Goal: Information Seeking & Learning: Learn about a topic

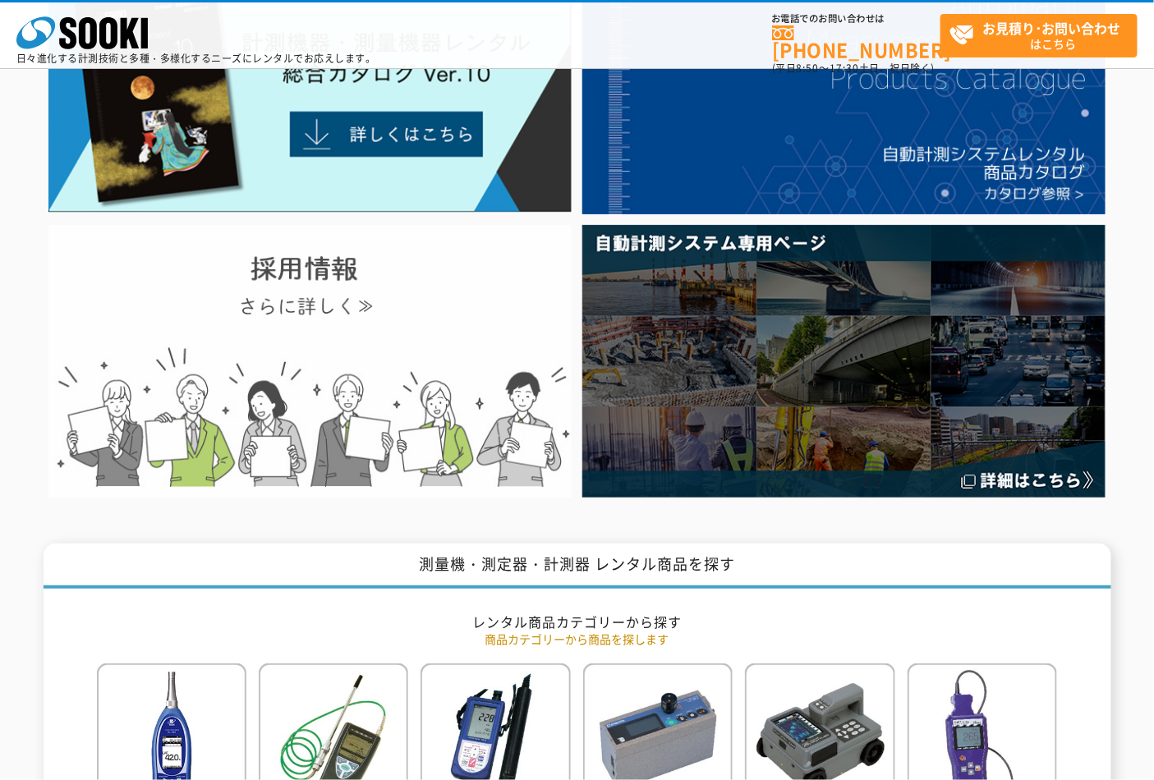
scroll to position [182, 0]
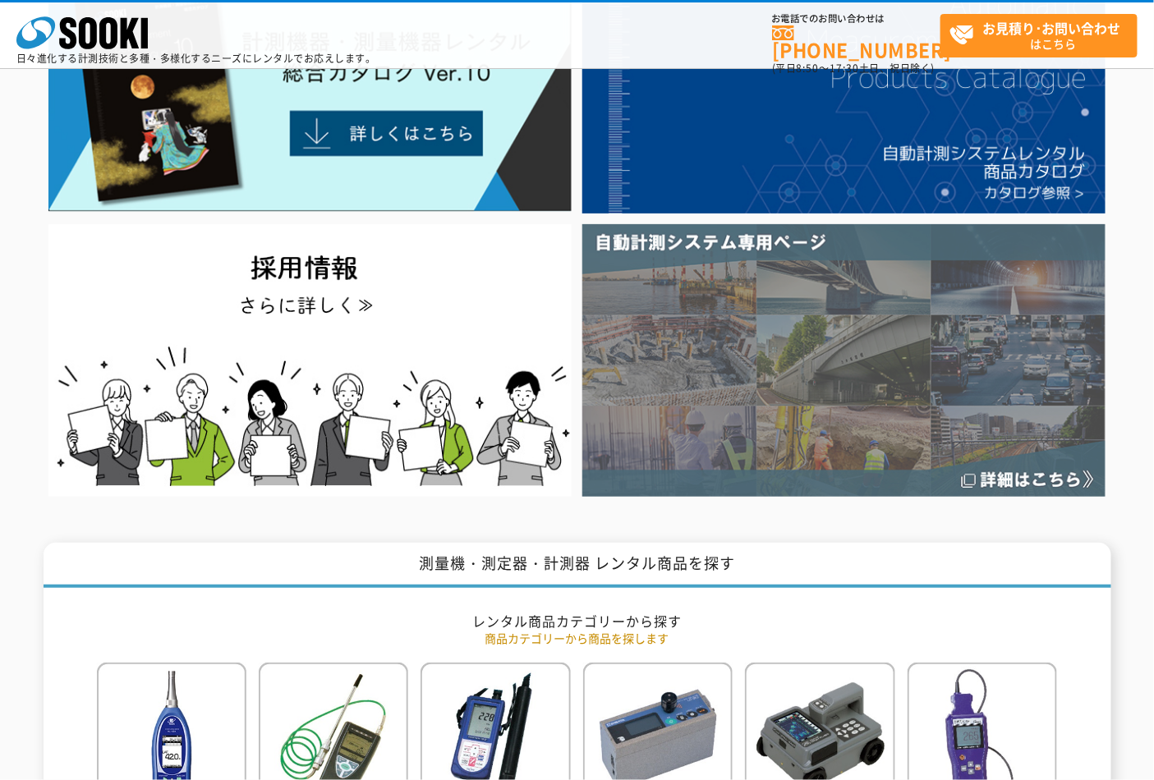
click at [735, 384] on img at bounding box center [843, 360] width 523 height 272
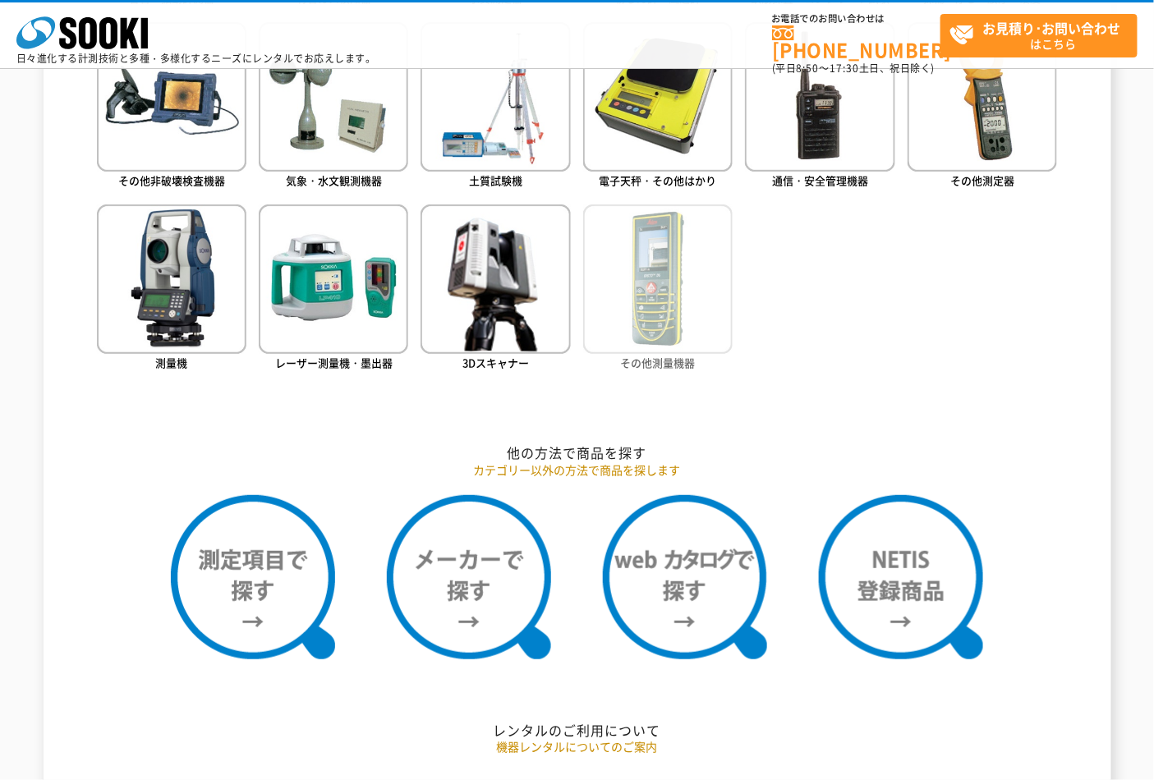
scroll to position [1004, 0]
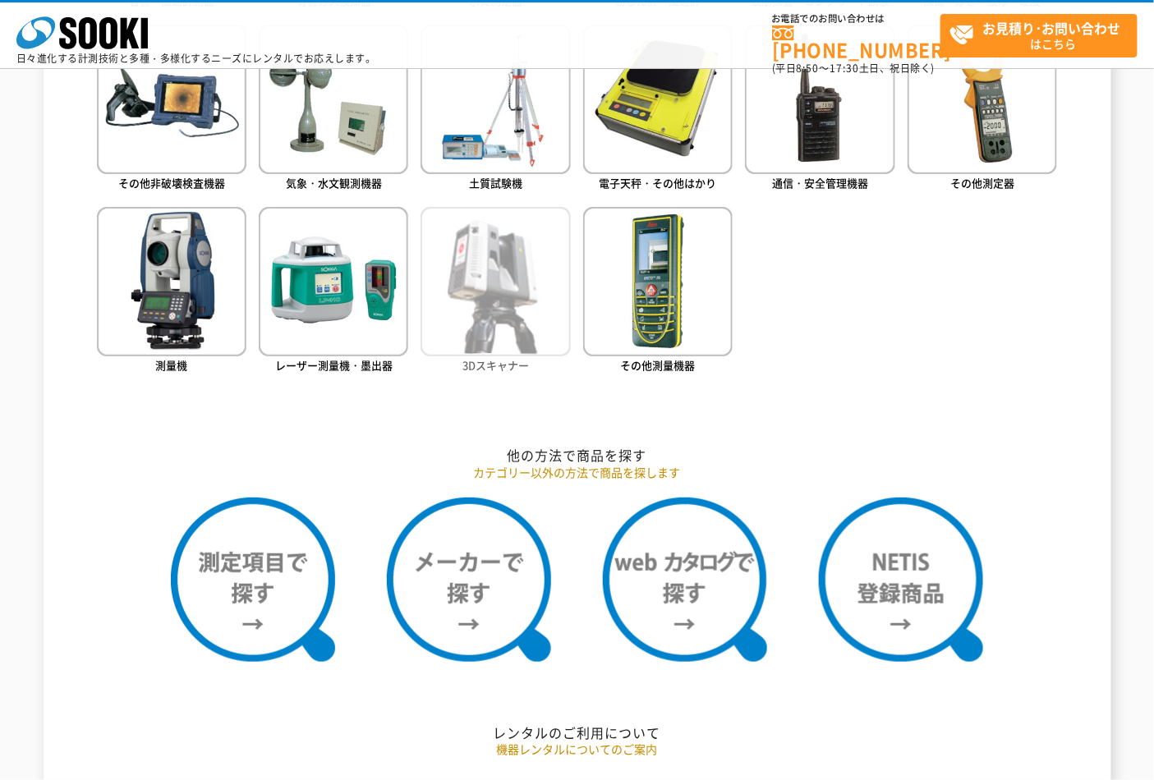
click at [466, 301] on img at bounding box center [495, 281] width 149 height 149
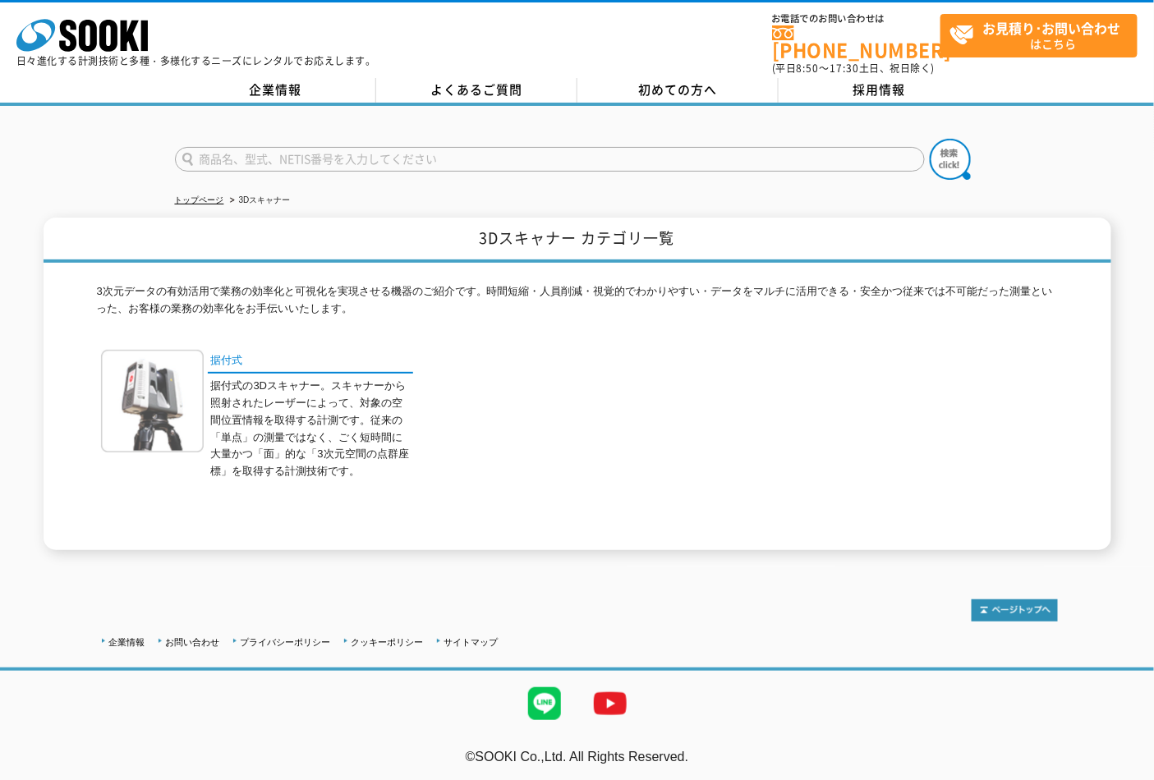
click at [146, 371] on img at bounding box center [152, 401] width 103 height 103
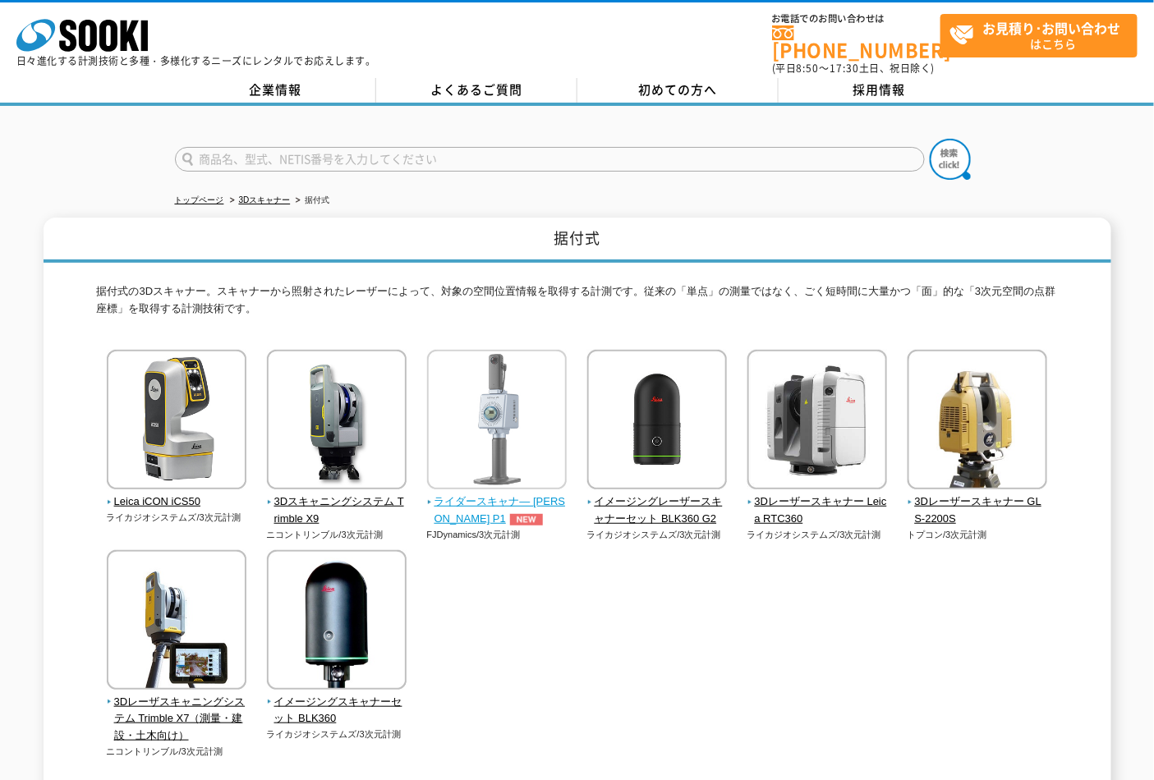
click at [453, 494] on span "ライダースキャナ― FJD Trion P1" at bounding box center [497, 511] width 140 height 34
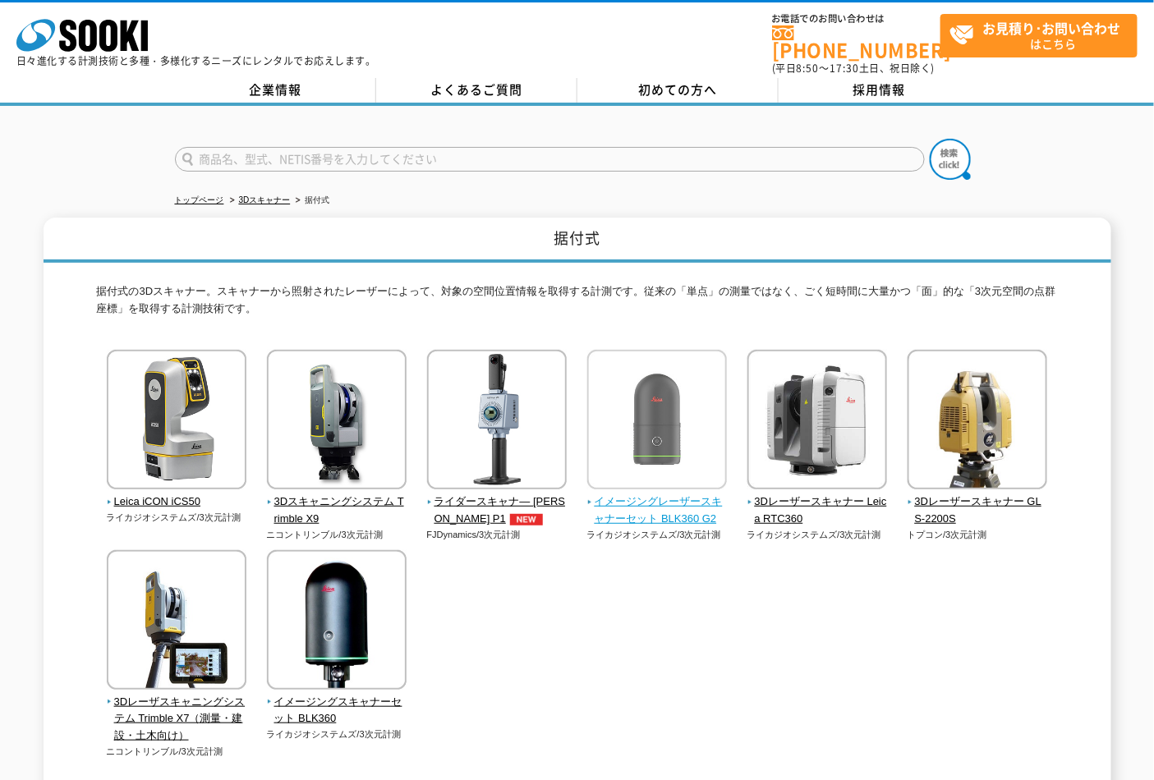
click at [646, 434] on img at bounding box center [657, 422] width 140 height 144
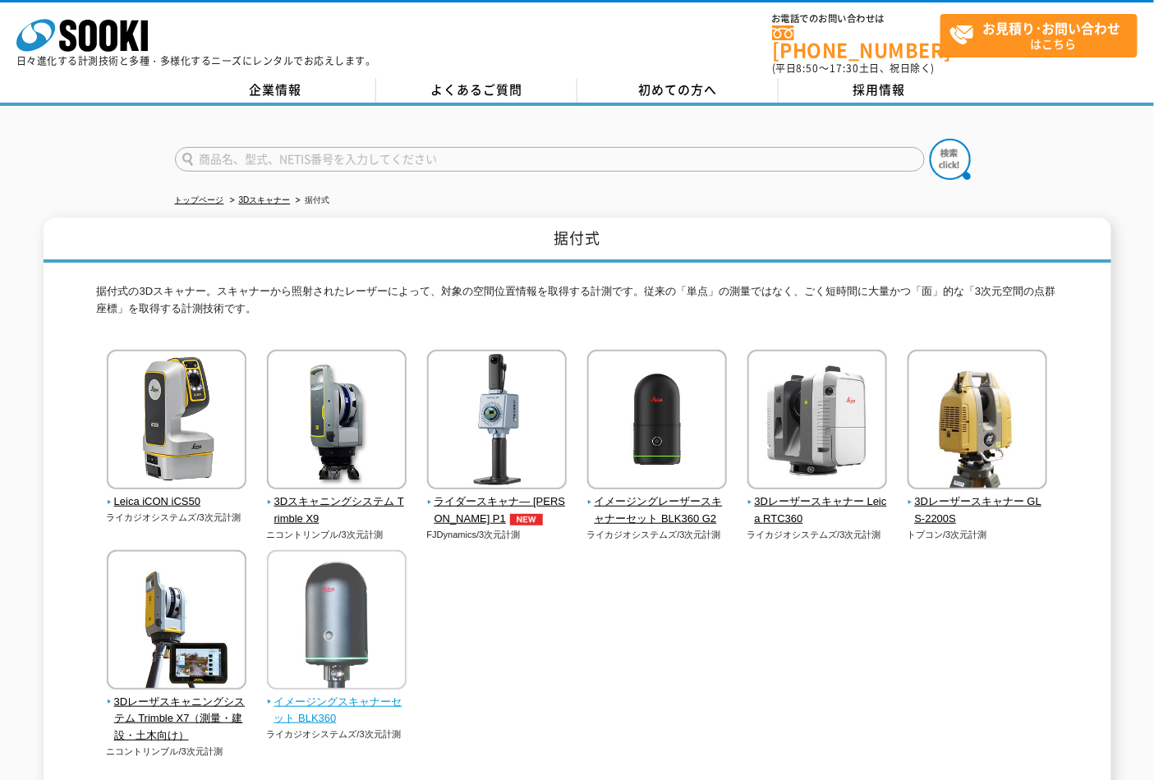
click at [276, 595] on img at bounding box center [337, 622] width 140 height 144
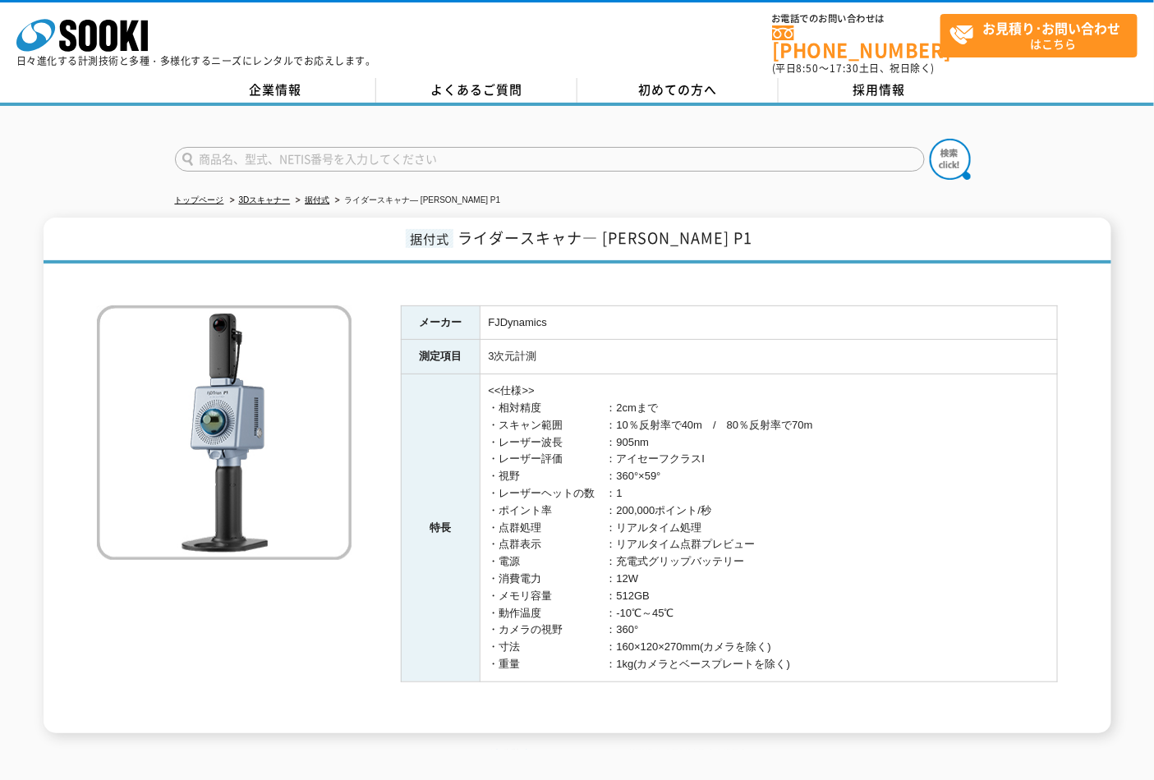
click at [222, 398] on img at bounding box center [224, 433] width 255 height 255
drag, startPoint x: 740, startPoint y: 231, endPoint x: 494, endPoint y: 228, distance: 245.6
click at [494, 228] on h1 "据付式 ライダースキャナ― FJD Trion P1" at bounding box center [578, 241] width 1068 height 46
drag, startPoint x: 490, startPoint y: 222, endPoint x: 741, endPoint y: 224, distance: 251.3
click at [741, 224] on h1 "据付式 ライダースキャナ― FJD Trion P1" at bounding box center [578, 241] width 1068 height 46
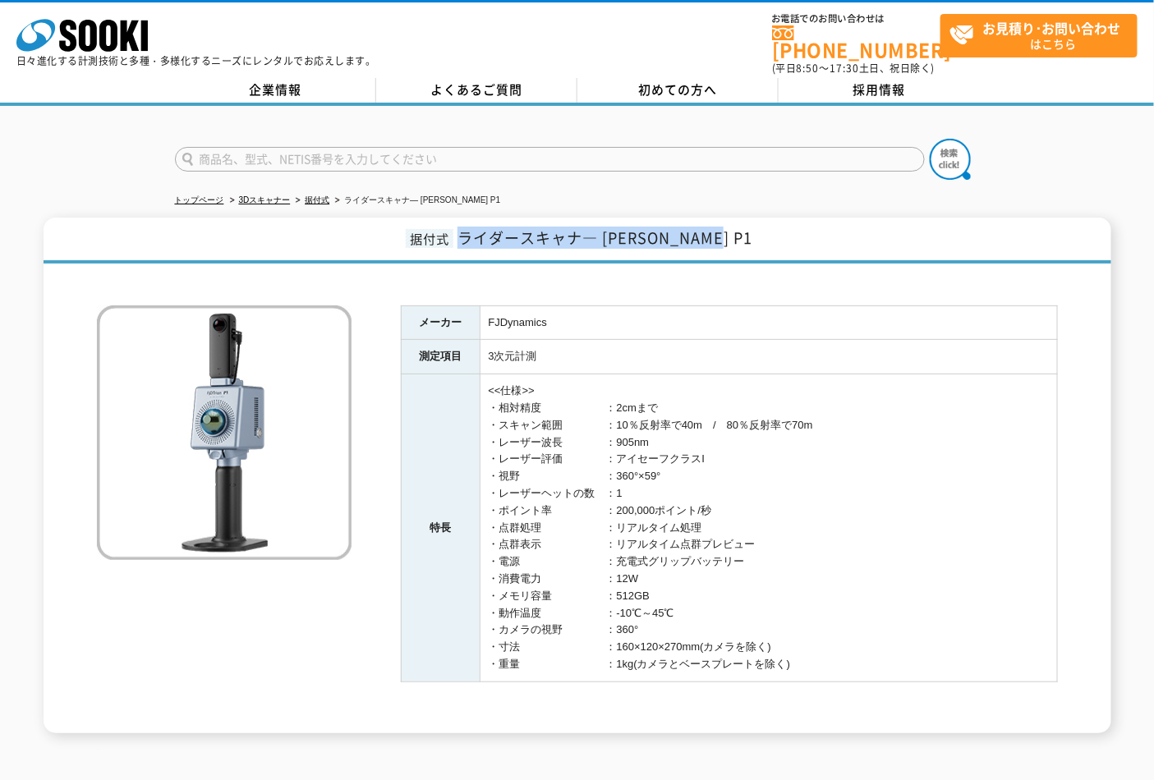
copy span "ライダースキャナ― FJD Trion P1"
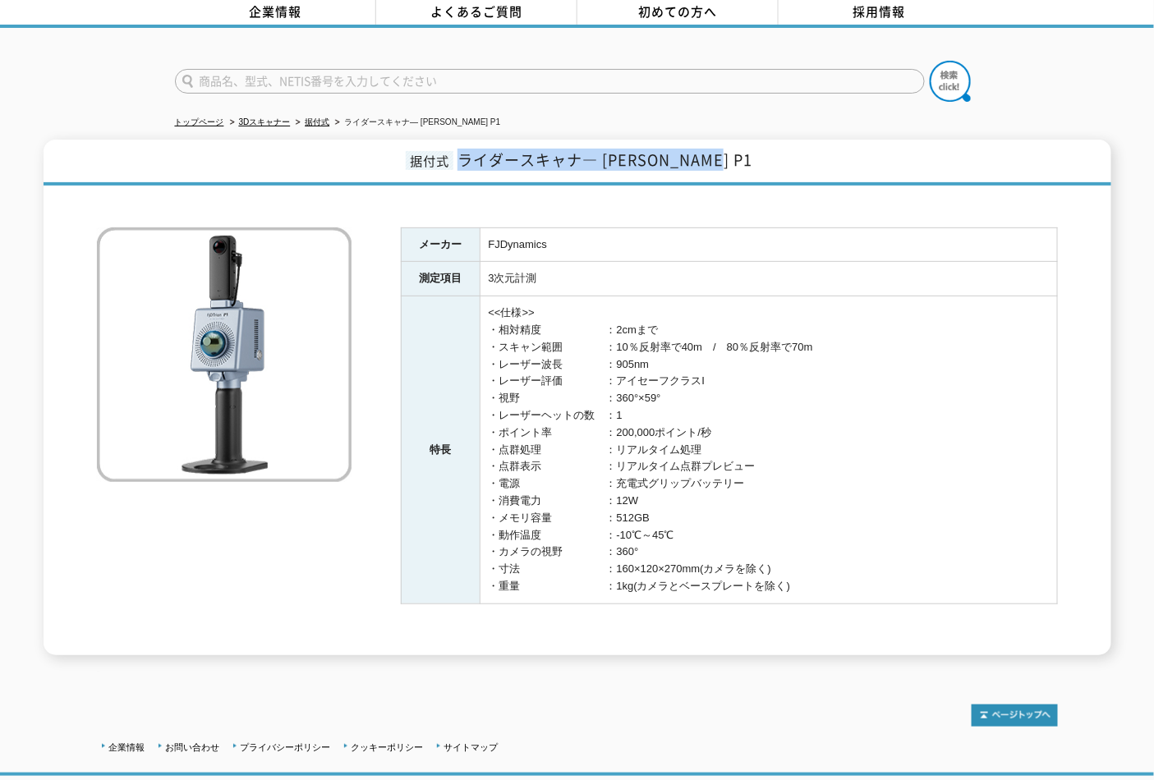
scroll to position [173, 0]
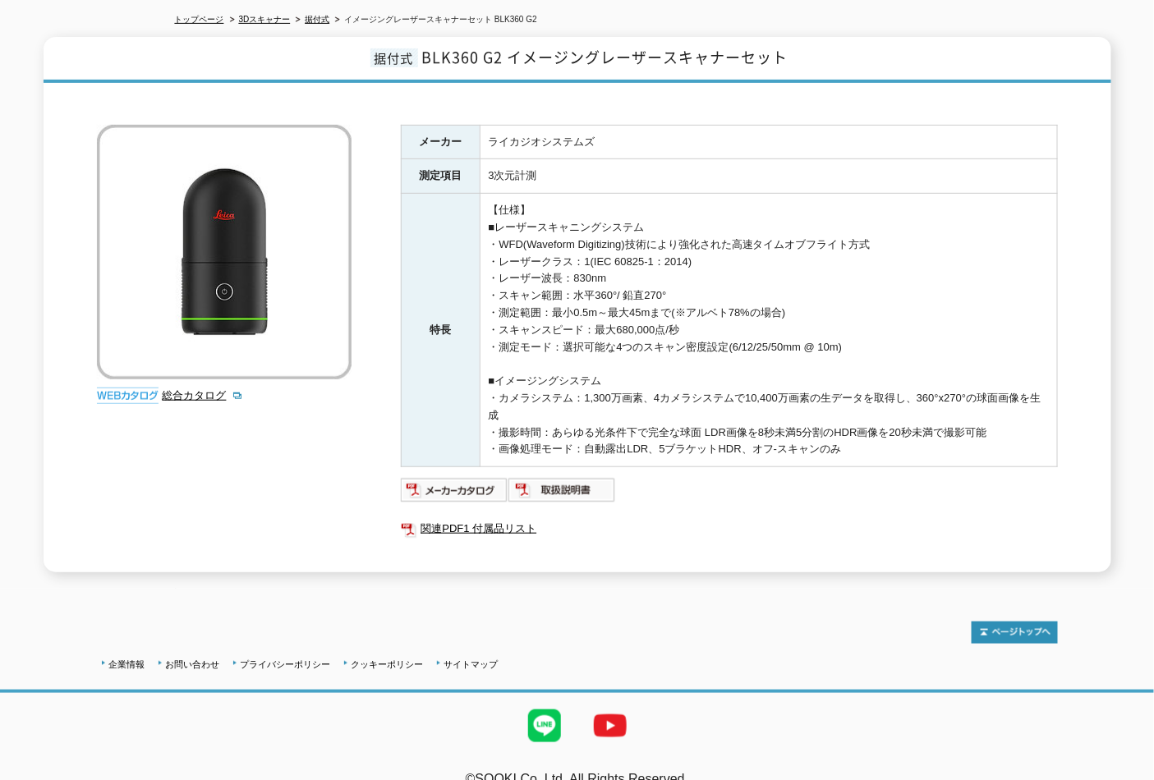
scroll to position [182, 0]
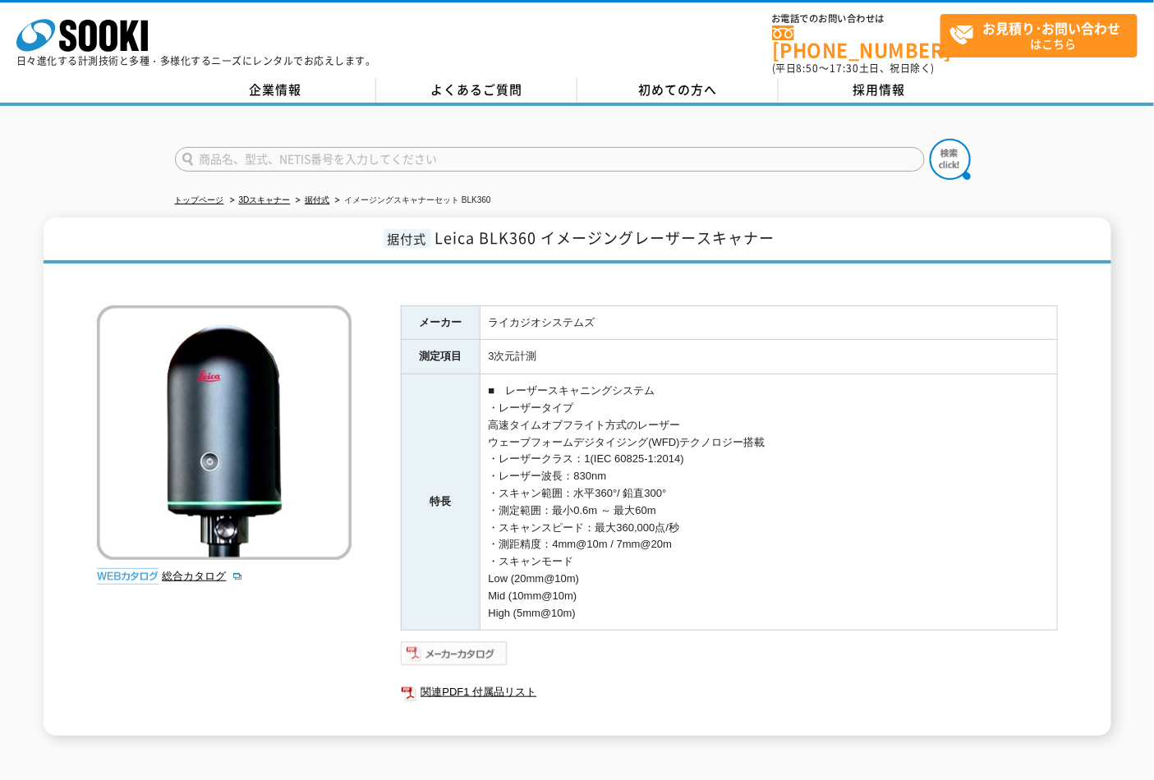
click at [444, 643] on img at bounding box center [455, 654] width 108 height 26
